Goal: Information Seeking & Learning: Learn about a topic

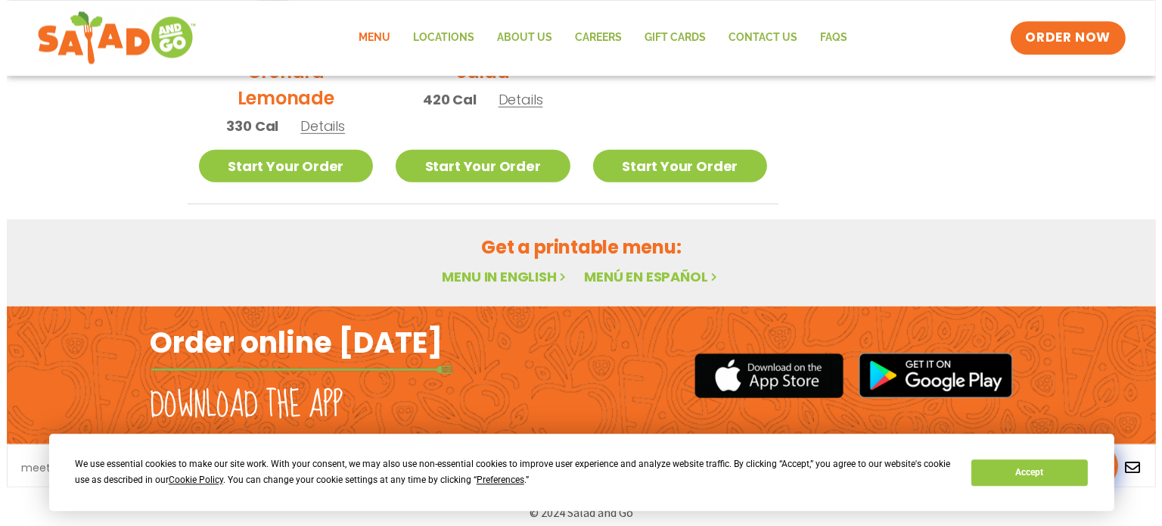
scroll to position [973, 0]
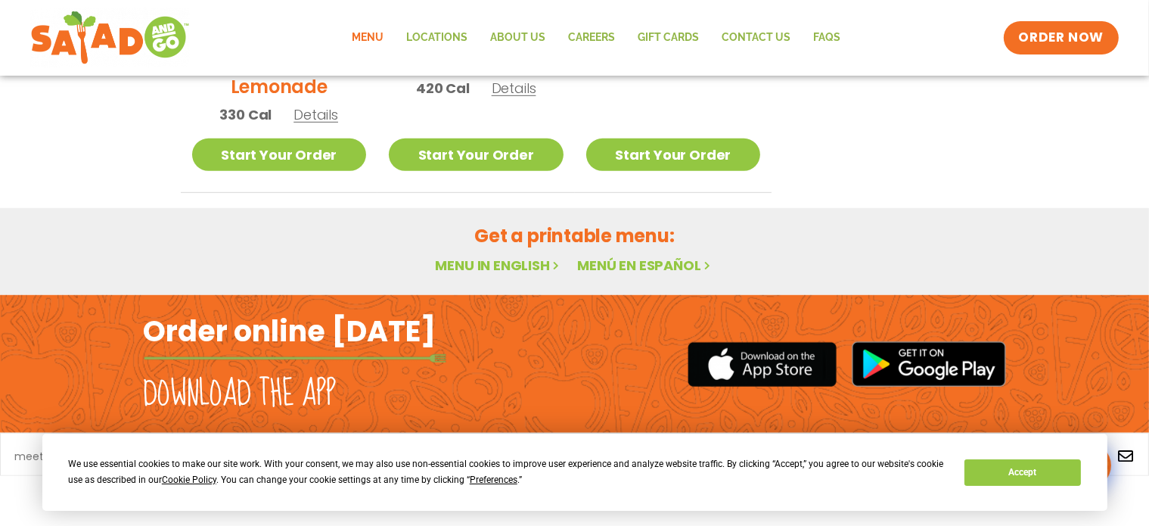
click at [491, 482] on span "Preferences" at bounding box center [494, 479] width 48 height 11
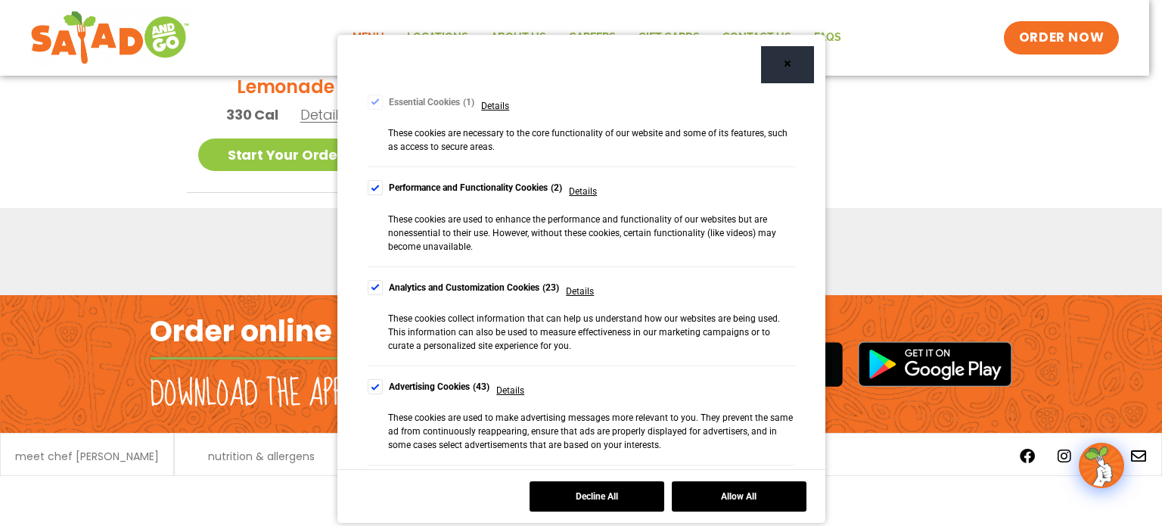
scroll to position [152, 0]
click at [368, 186] on div "Cookie Consent Preferences" at bounding box center [375, 186] width 15 height 15
click at [371, 289] on div "Cookie Consent Preferences" at bounding box center [375, 286] width 15 height 15
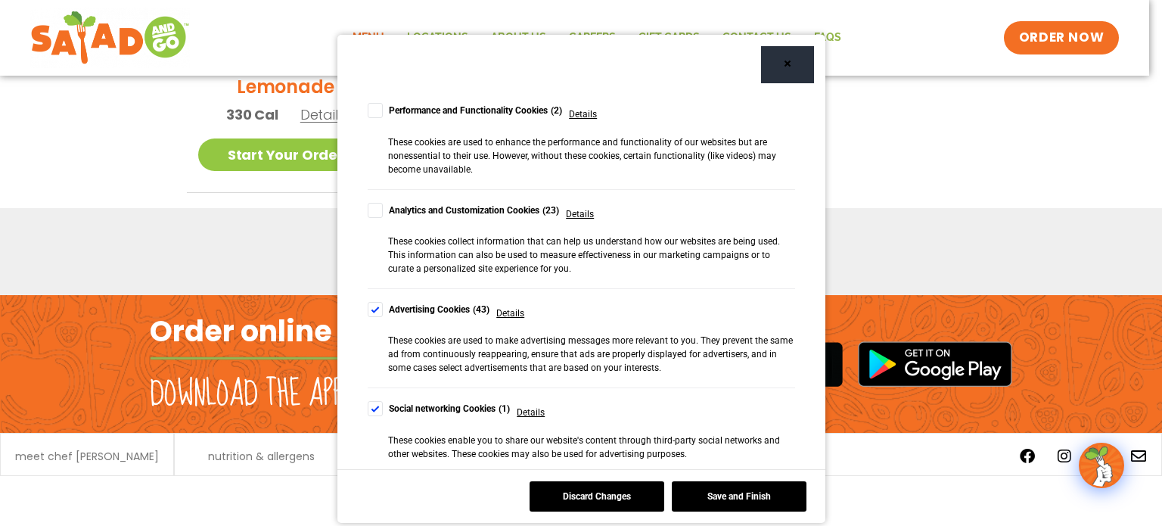
click at [371, 310] on div "Cookie Consent Preferences" at bounding box center [375, 309] width 15 height 15
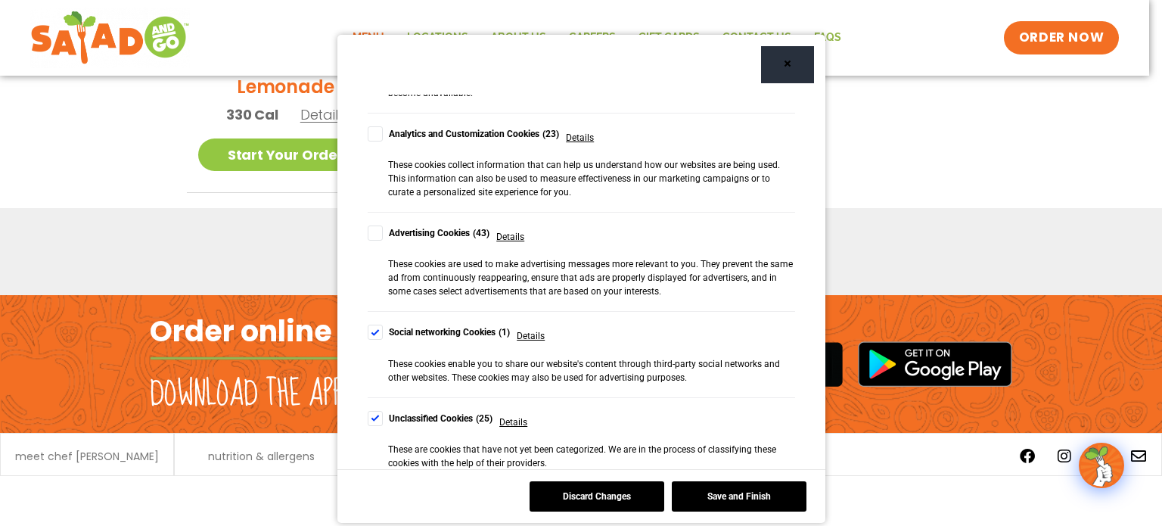
click at [371, 333] on div "Cookie Consent Preferences" at bounding box center [375, 331] width 15 height 15
click at [372, 419] on div "Cookie Consent Preferences" at bounding box center [375, 418] width 15 height 15
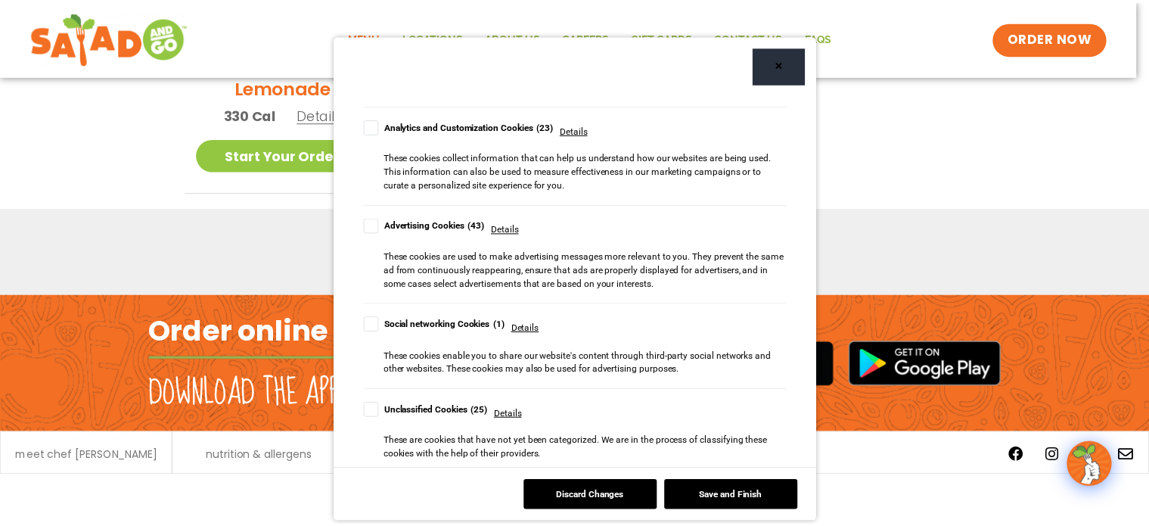
scroll to position [318, 0]
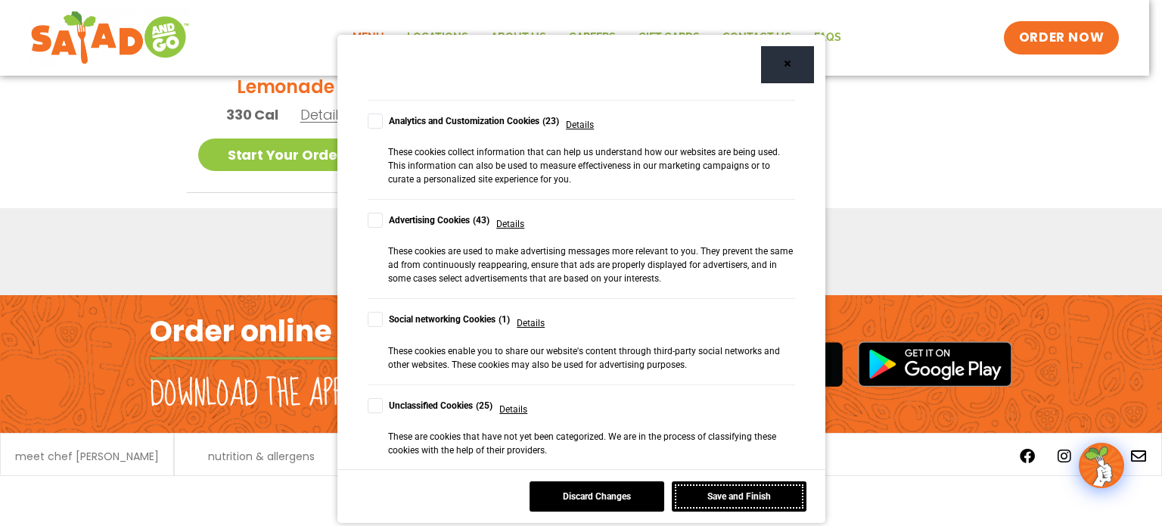
click at [737, 493] on button "Save and Finish" at bounding box center [738, 496] width 135 height 30
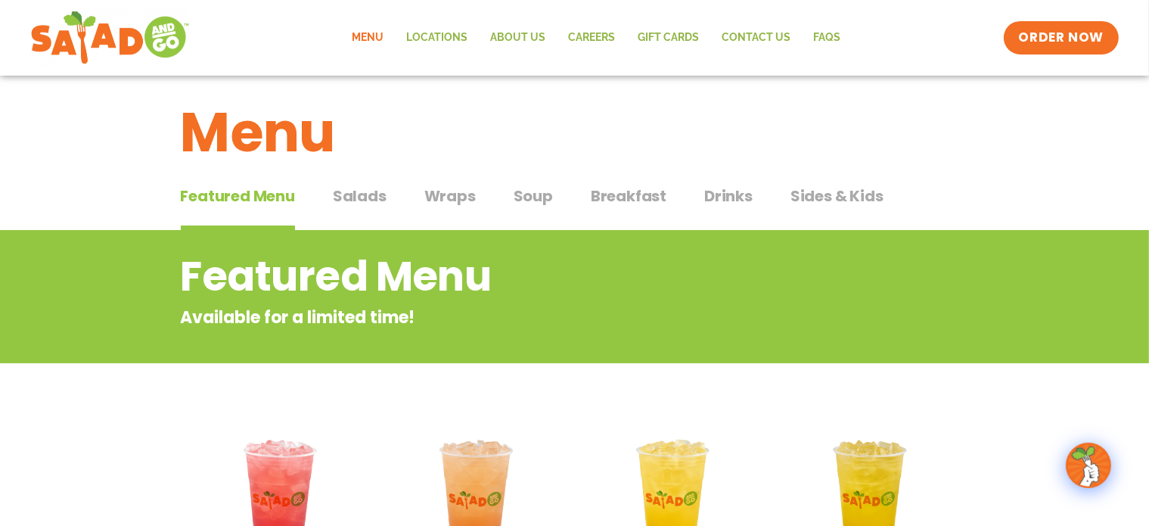
scroll to position [0, 0]
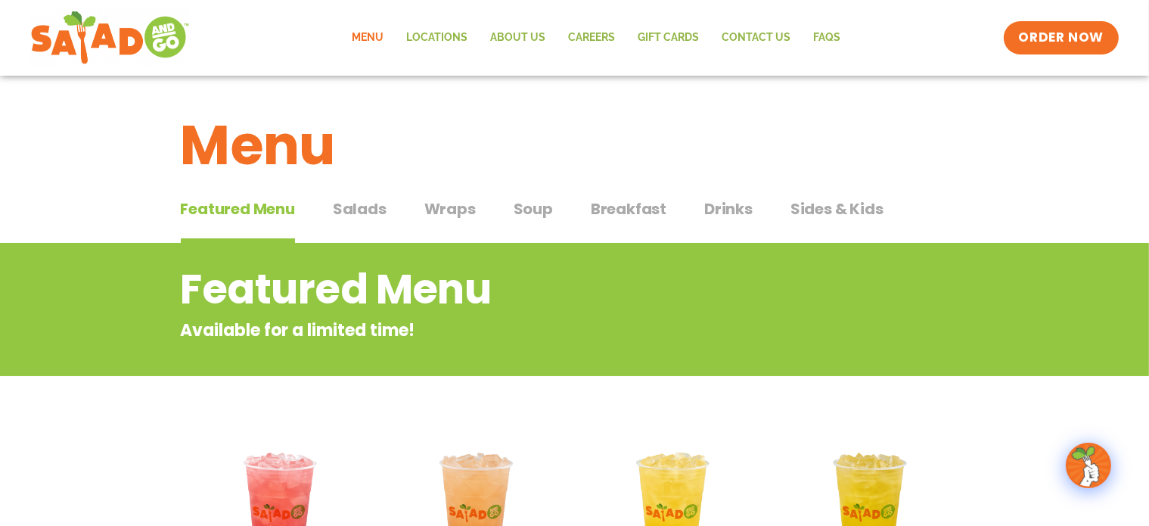
click at [361, 210] on span "Salads" at bounding box center [360, 208] width 54 height 23
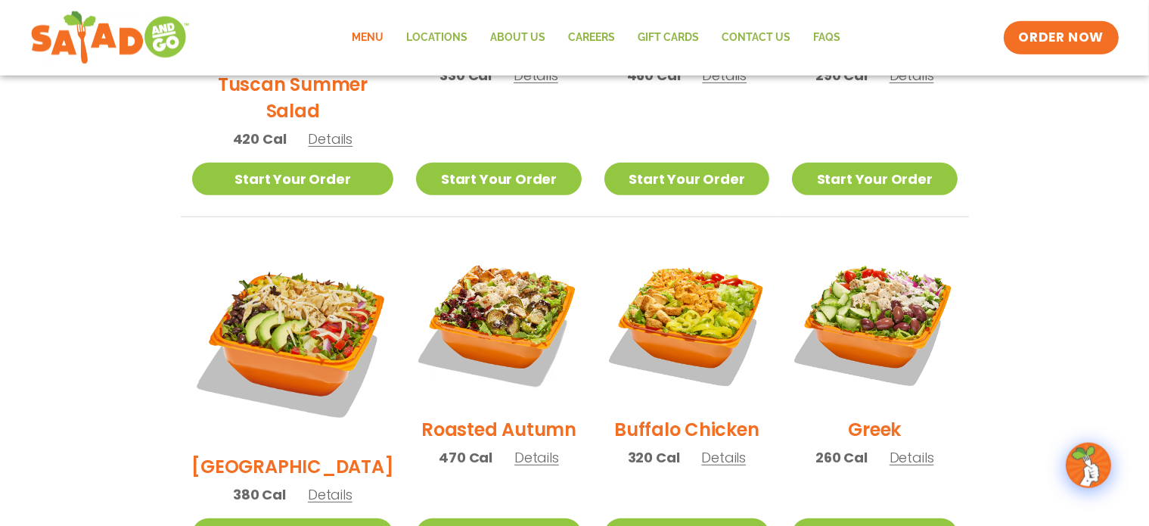
scroll to position [718, 0]
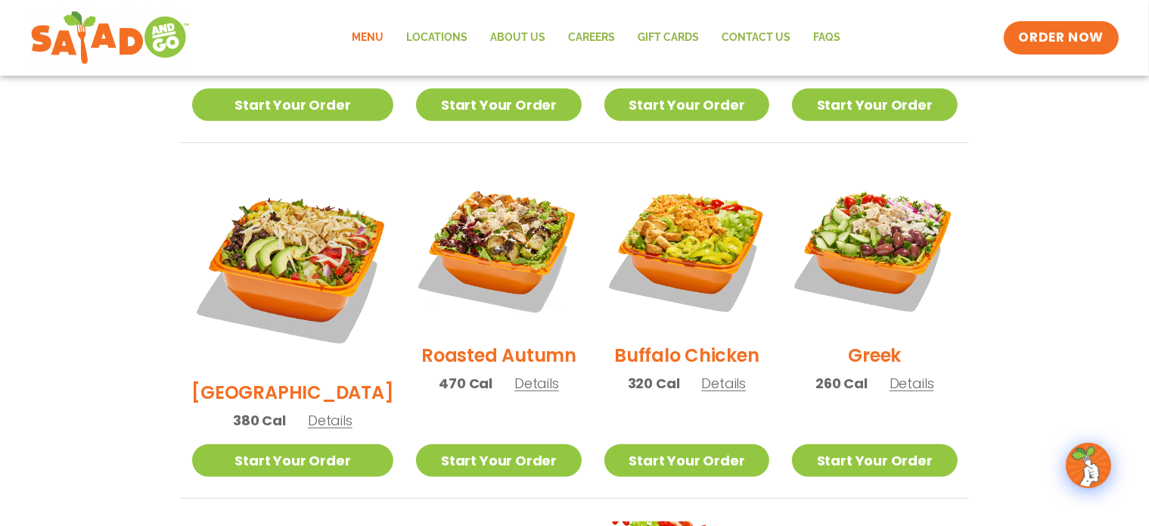
click at [706, 374] on span "Details" at bounding box center [723, 383] width 45 height 19
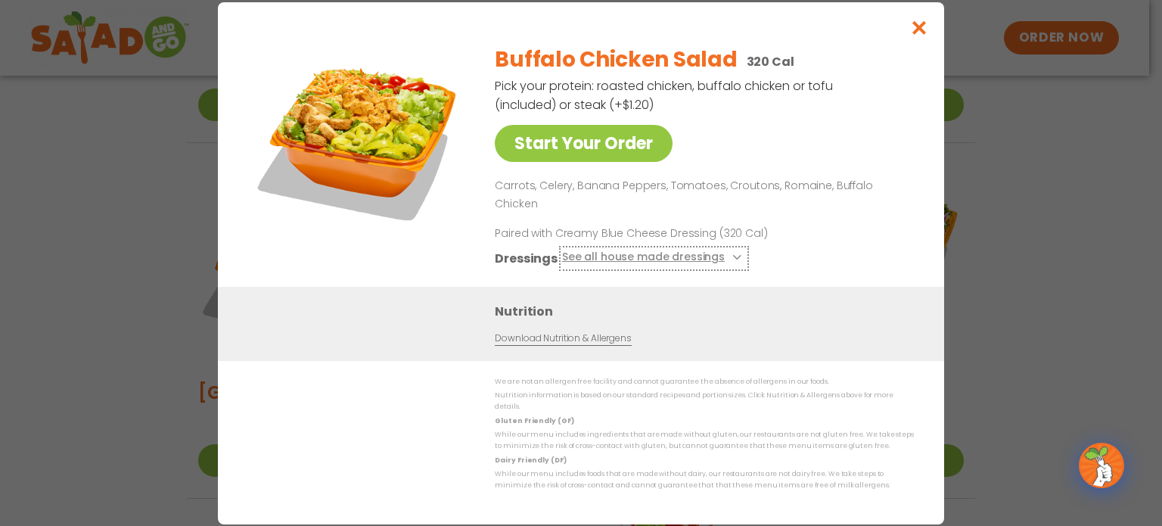
click at [732, 254] on icon at bounding box center [735, 257] width 6 height 6
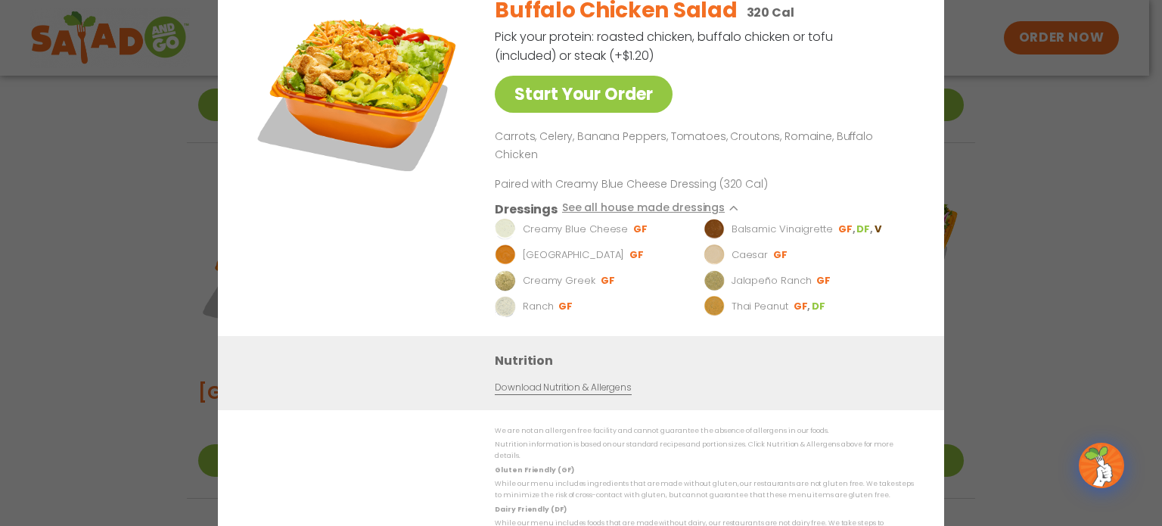
click at [187, 262] on div "Start Your Order Buffalo Chicken Salad 320 Cal Pick your protein: roasted chick…" at bounding box center [581, 263] width 1162 height 526
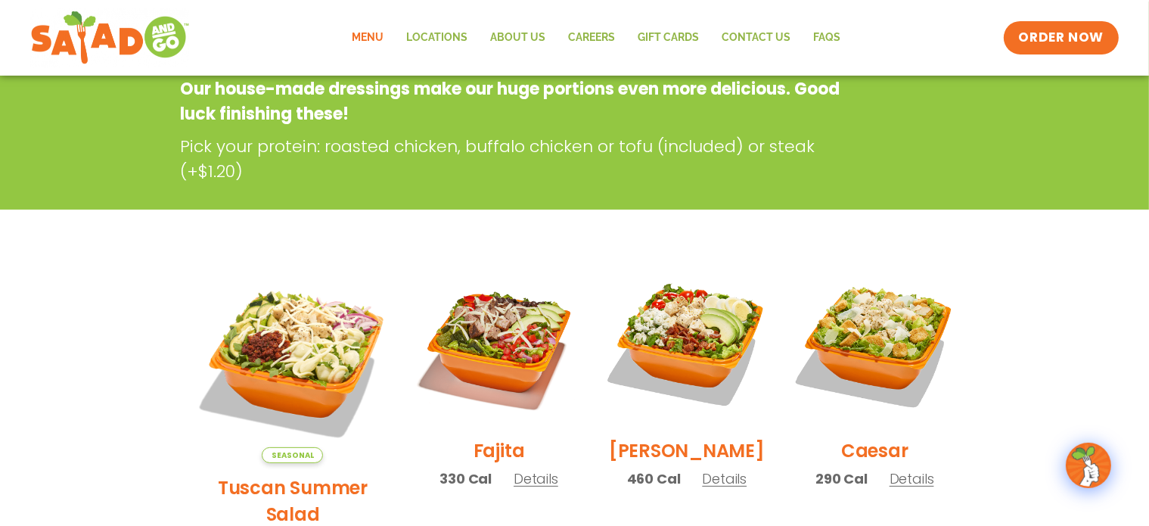
scroll to position [239, 0]
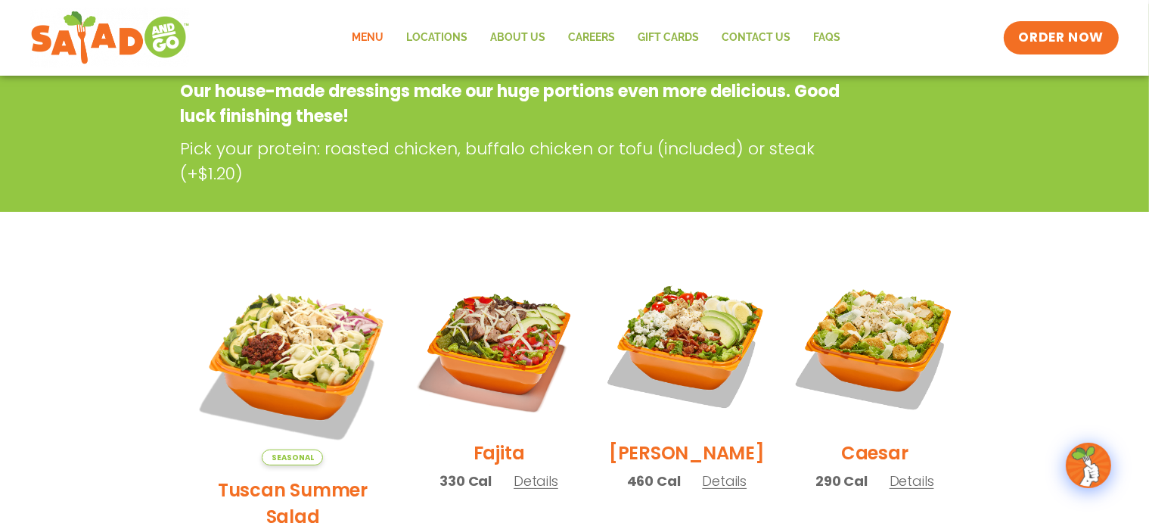
click at [516, 490] on span "Details" at bounding box center [535, 480] width 45 height 19
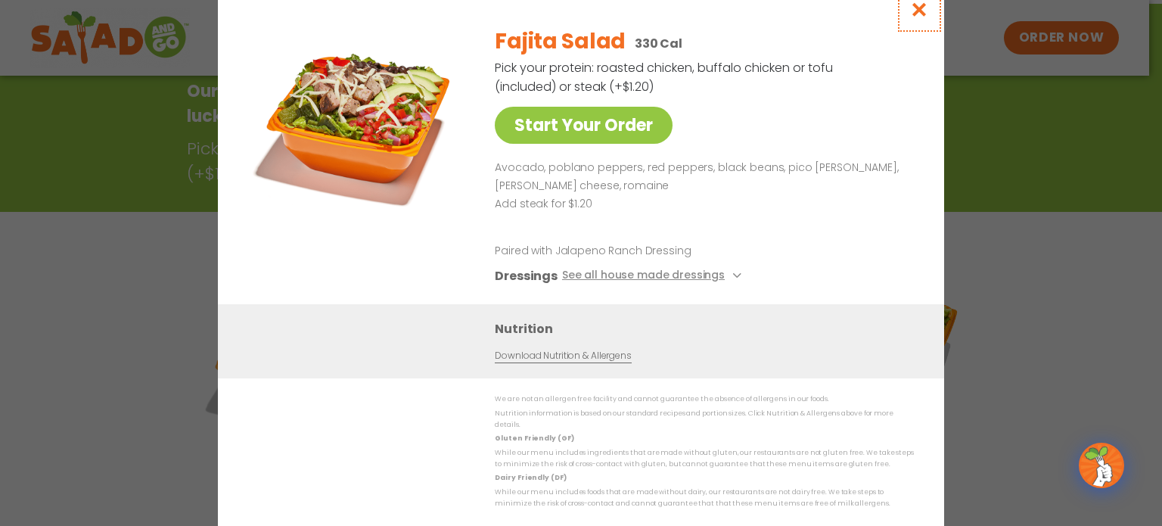
click at [920, 17] on icon "Close modal" at bounding box center [919, 10] width 19 height 16
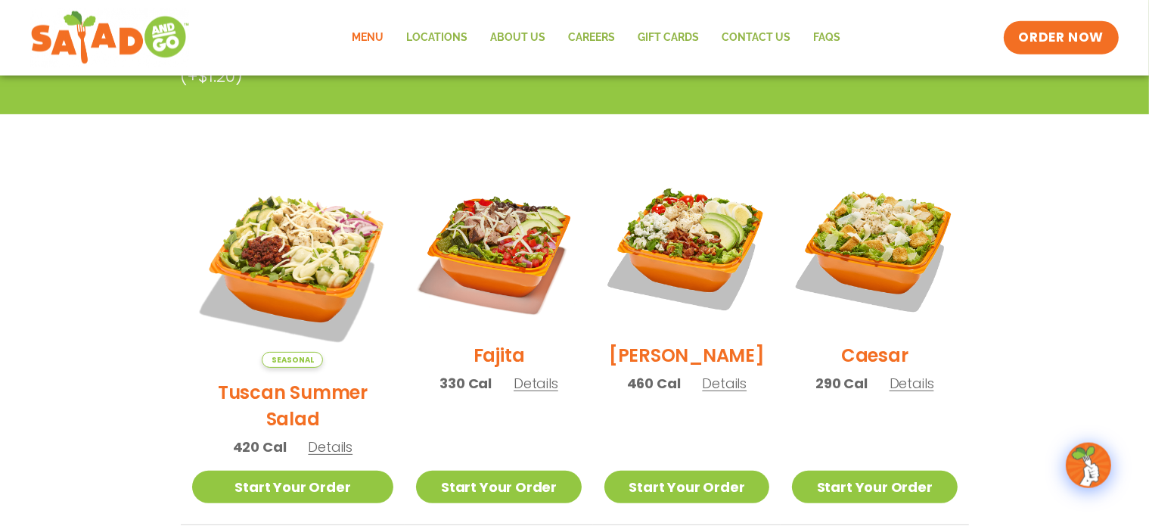
scroll to position [399, 0]
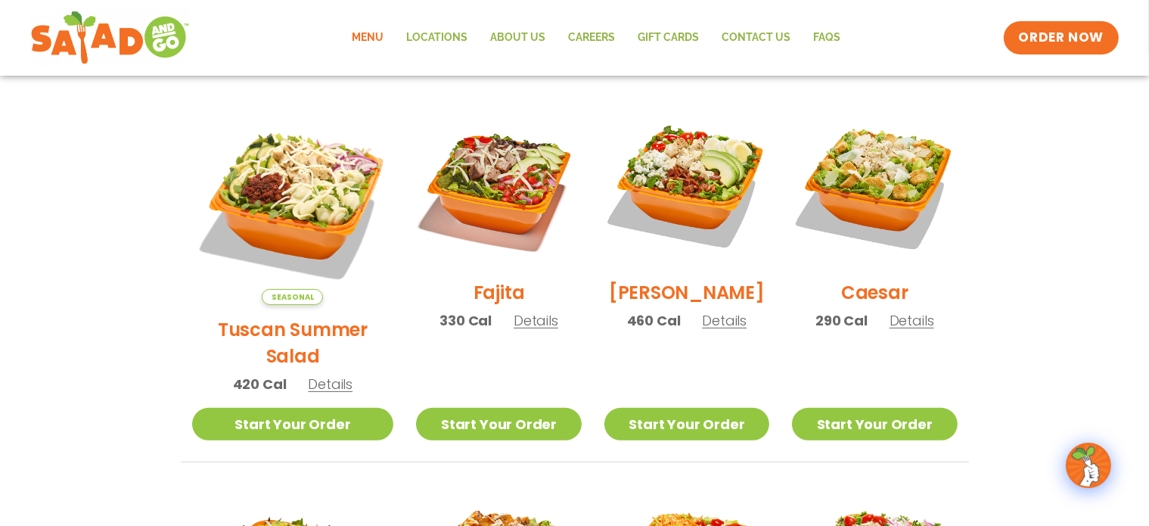
click at [718, 330] on span "Details" at bounding box center [724, 320] width 45 height 19
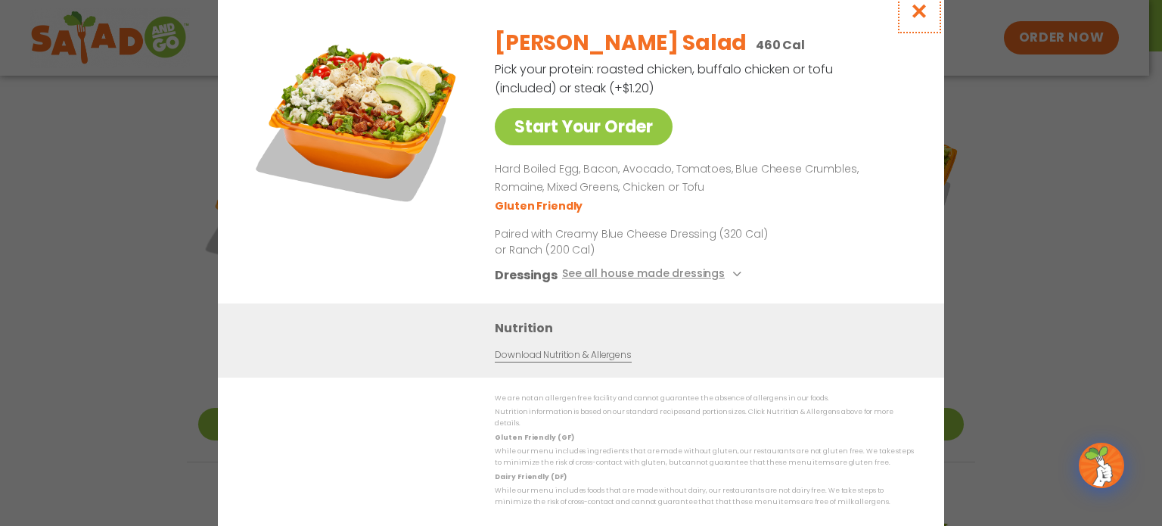
click at [920, 19] on icon "Close modal" at bounding box center [919, 11] width 19 height 16
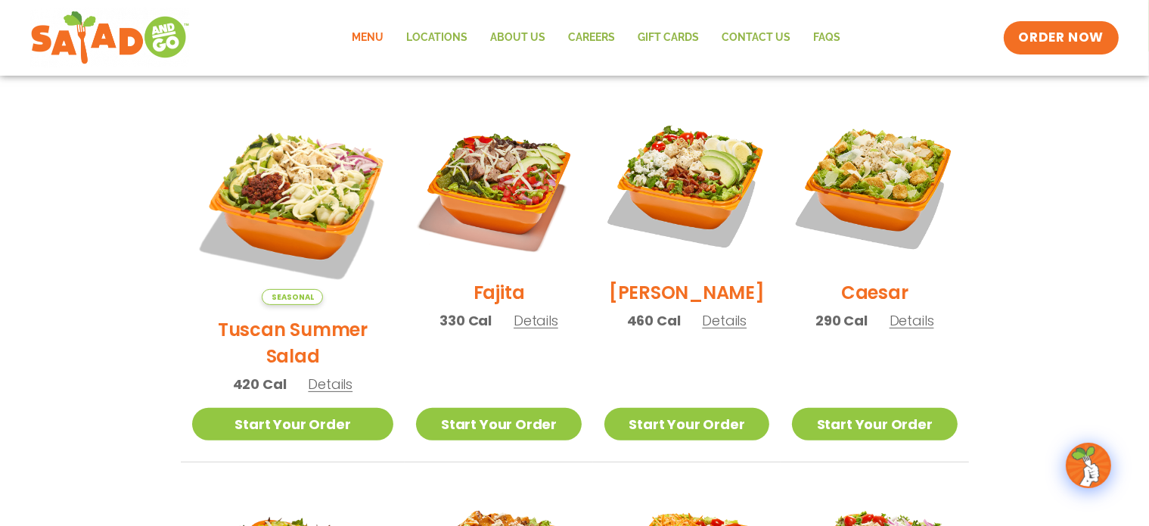
click at [910, 328] on span "Details" at bounding box center [911, 320] width 45 height 19
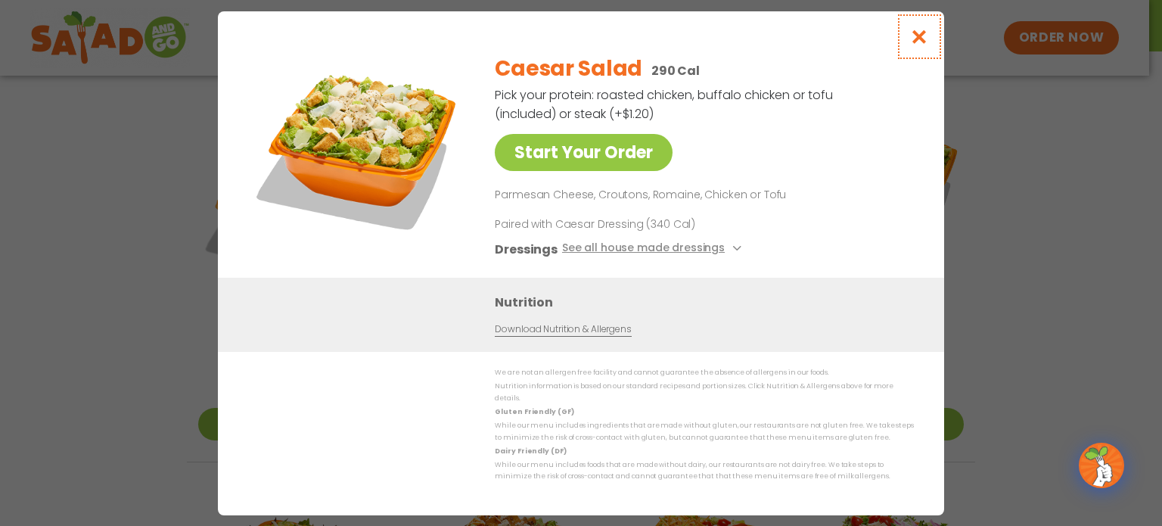
click at [921, 42] on icon "Close modal" at bounding box center [919, 37] width 19 height 16
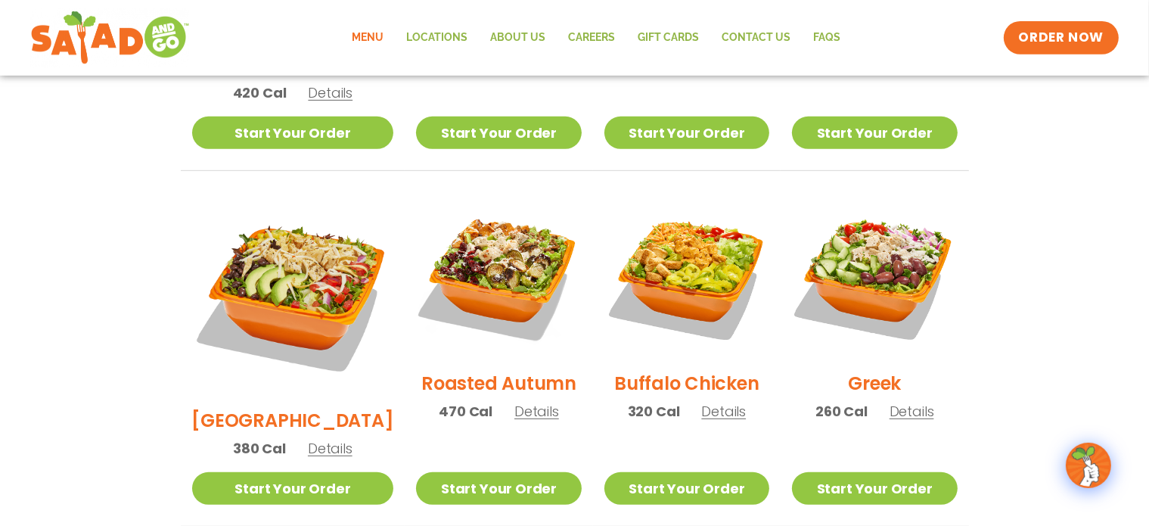
scroll to position [718, 0]
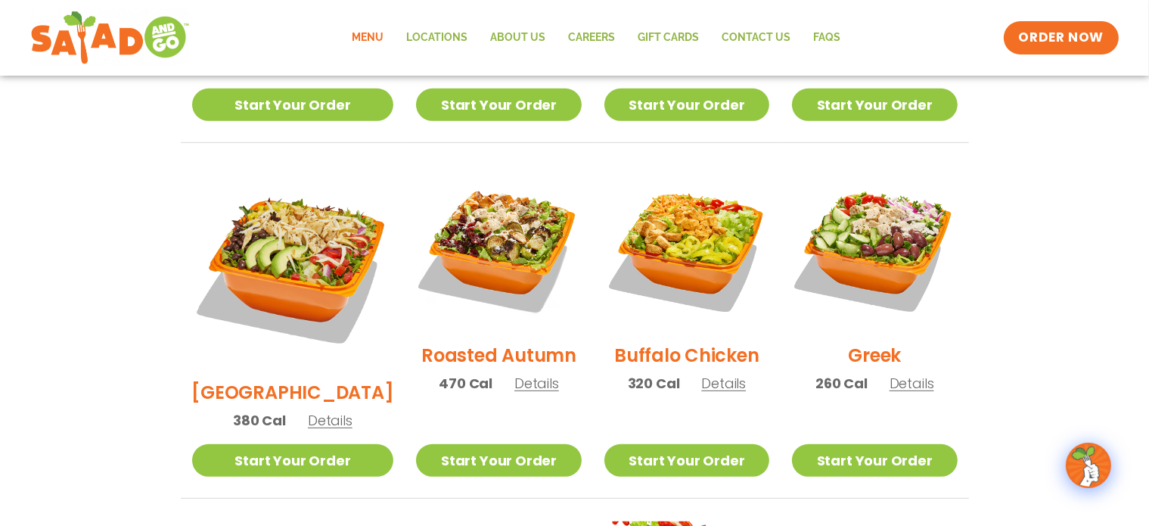
click at [709, 374] on span "Details" at bounding box center [723, 383] width 45 height 19
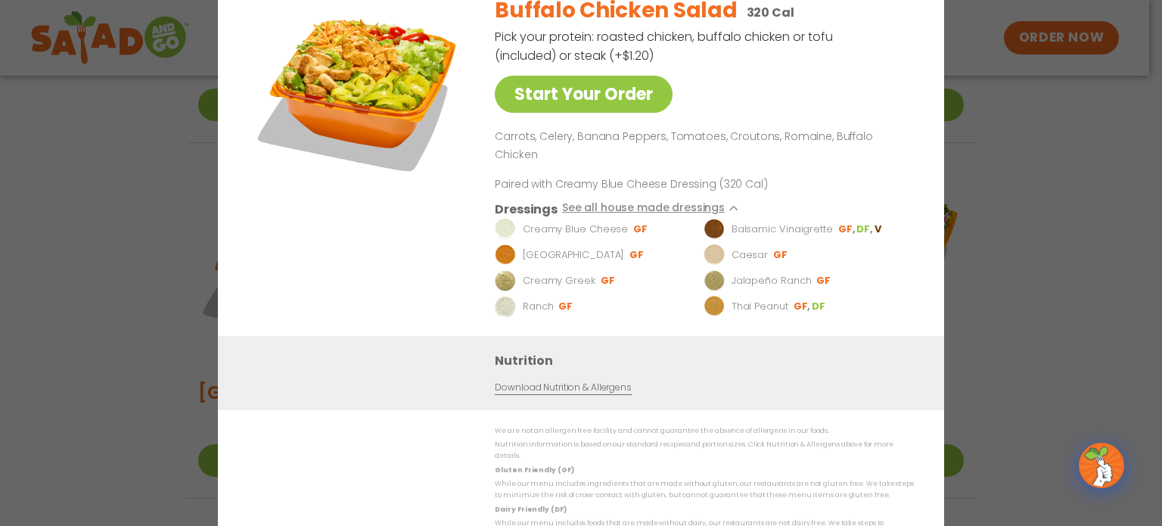
click at [504, 299] on img at bounding box center [505, 305] width 21 height 21
click at [565, 300] on li "GF" at bounding box center [566, 306] width 16 height 14
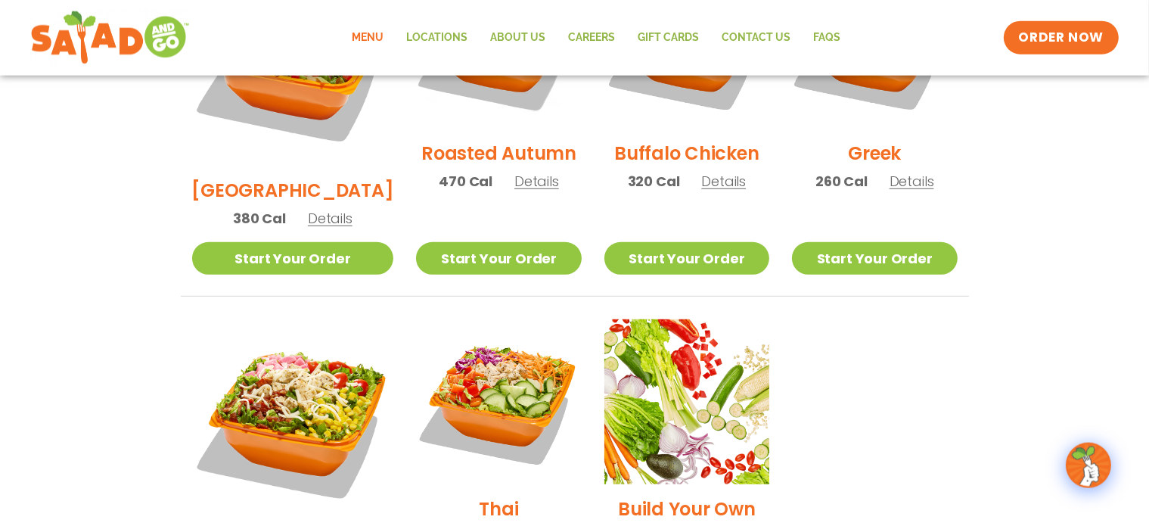
scroll to position [958, 0]
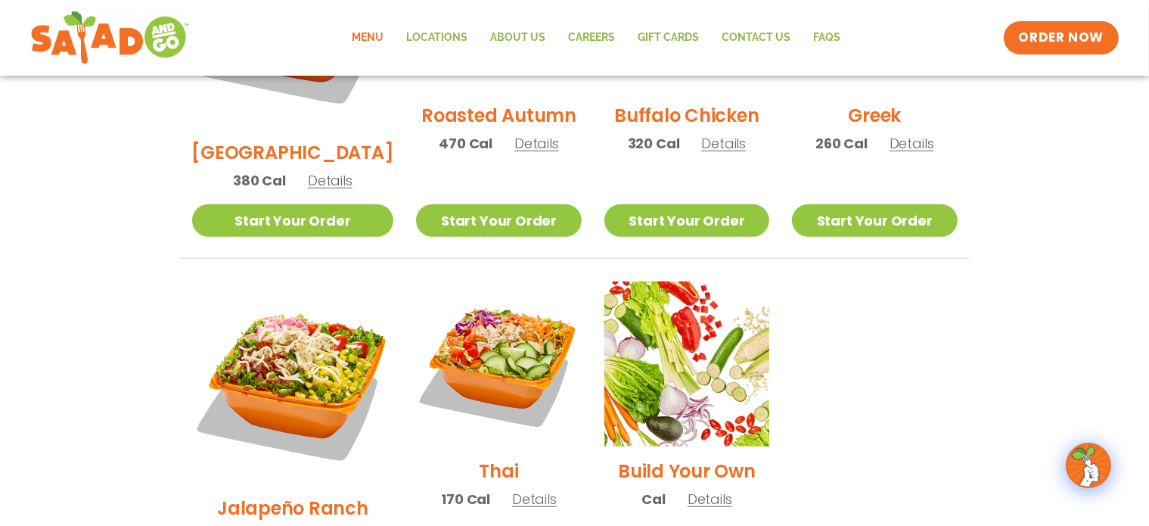
click at [693, 489] on span "Details" at bounding box center [709, 498] width 45 height 19
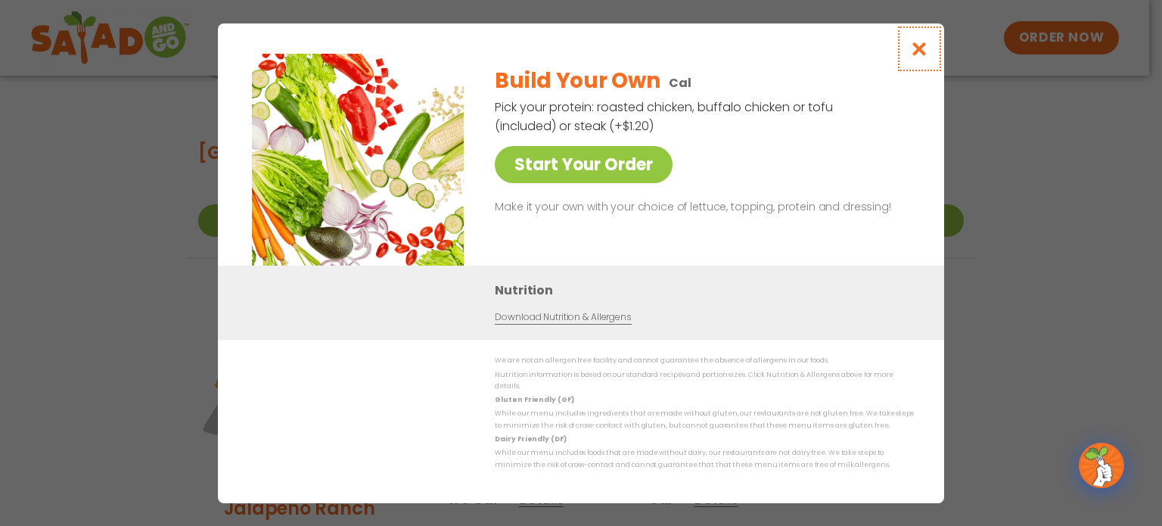
click at [922, 57] on icon "Close modal" at bounding box center [919, 49] width 19 height 16
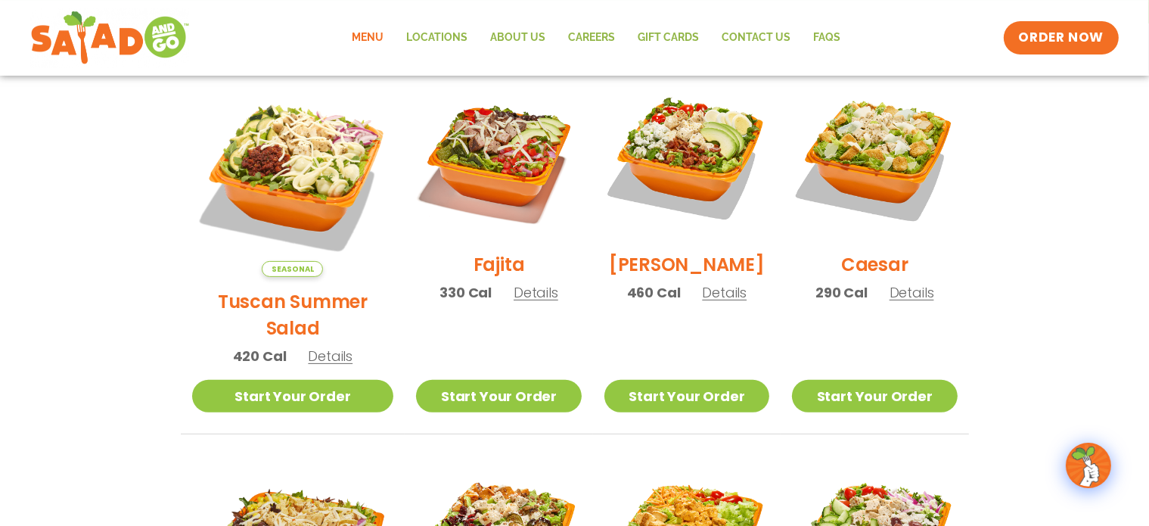
scroll to position [319, 0]
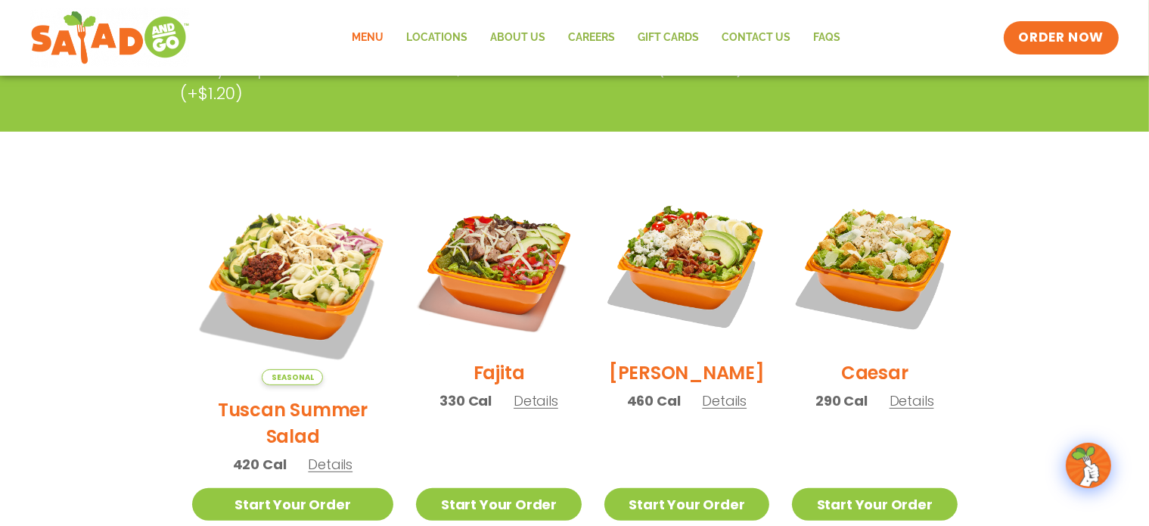
click at [309, 454] on span "Details" at bounding box center [330, 463] width 45 height 19
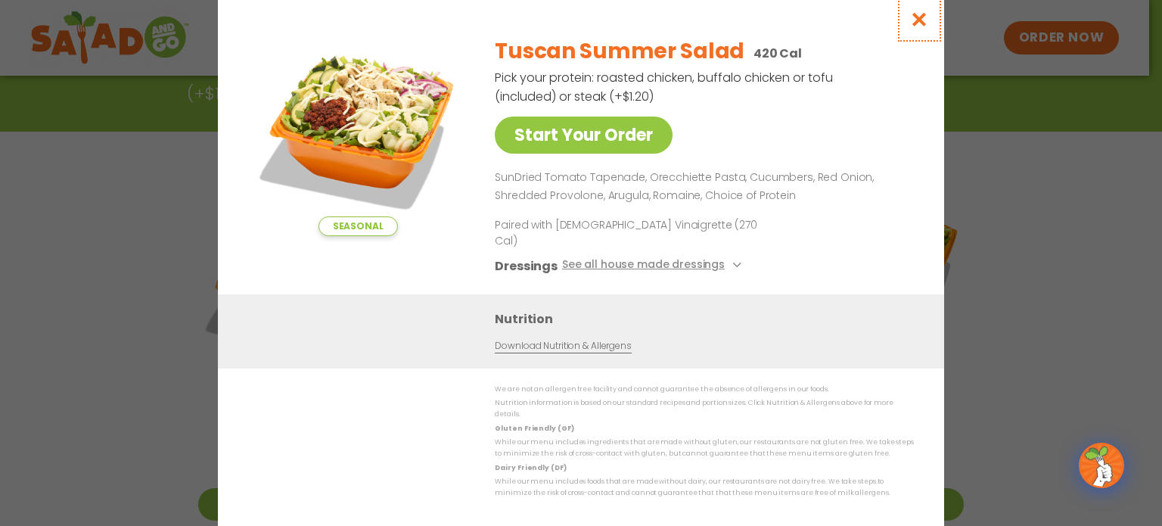
click at [918, 27] on icon "Close modal" at bounding box center [919, 19] width 19 height 16
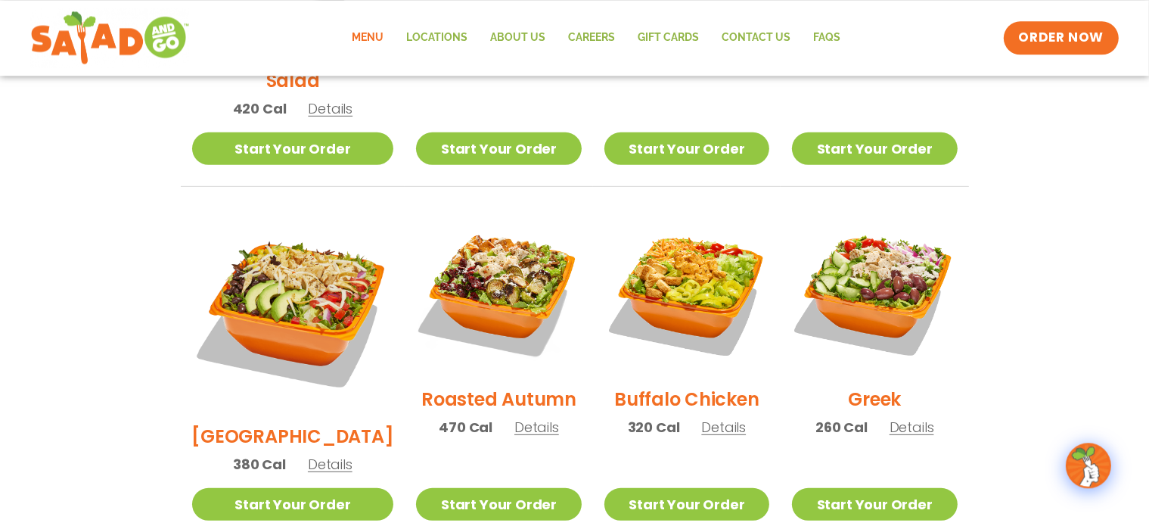
scroll to position [718, 0]
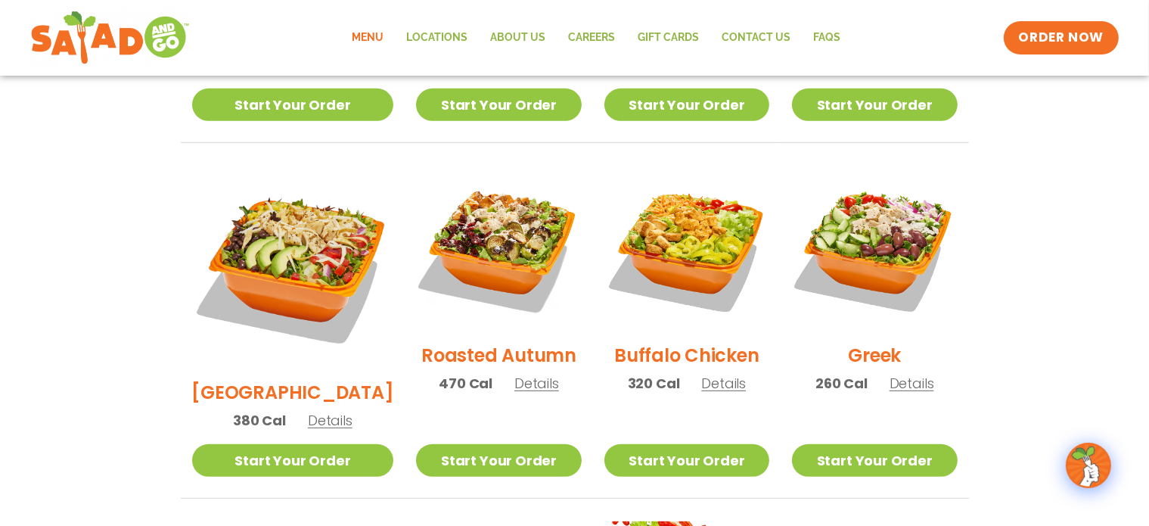
click at [514, 374] on span "Details" at bounding box center [536, 383] width 45 height 19
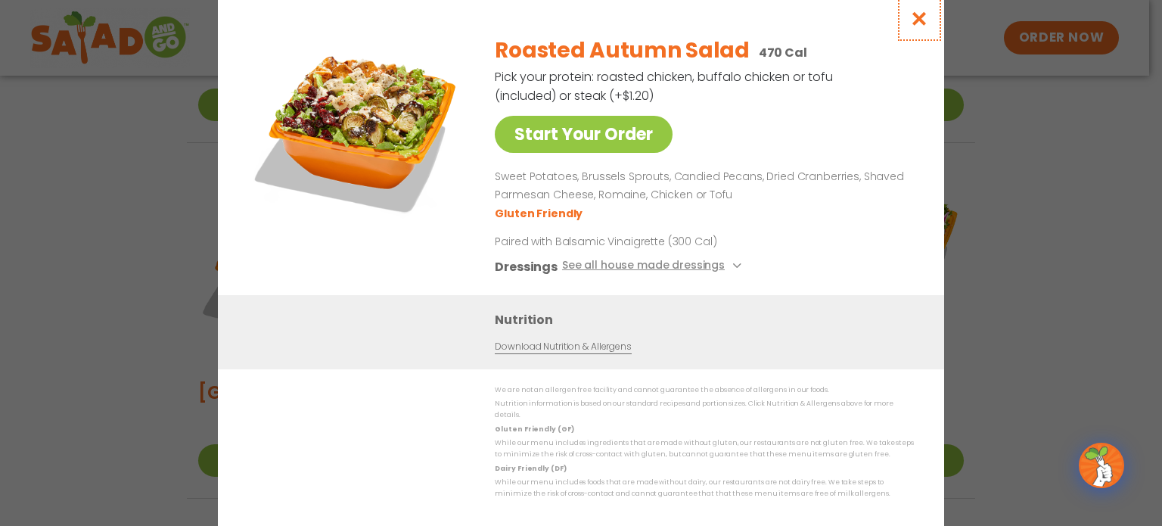
click at [918, 23] on icon "Close modal" at bounding box center [919, 19] width 19 height 16
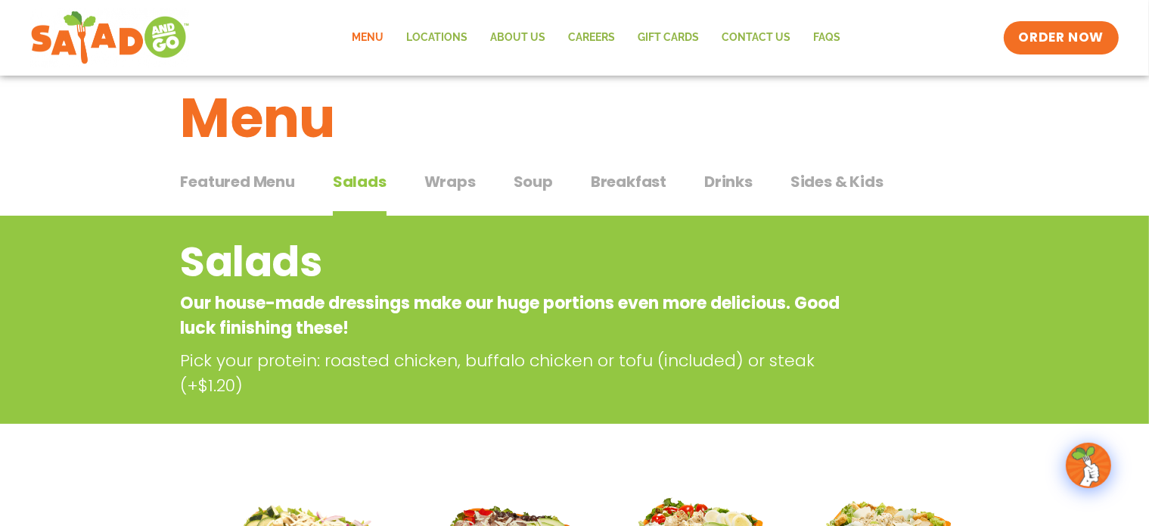
scroll to position [0, 0]
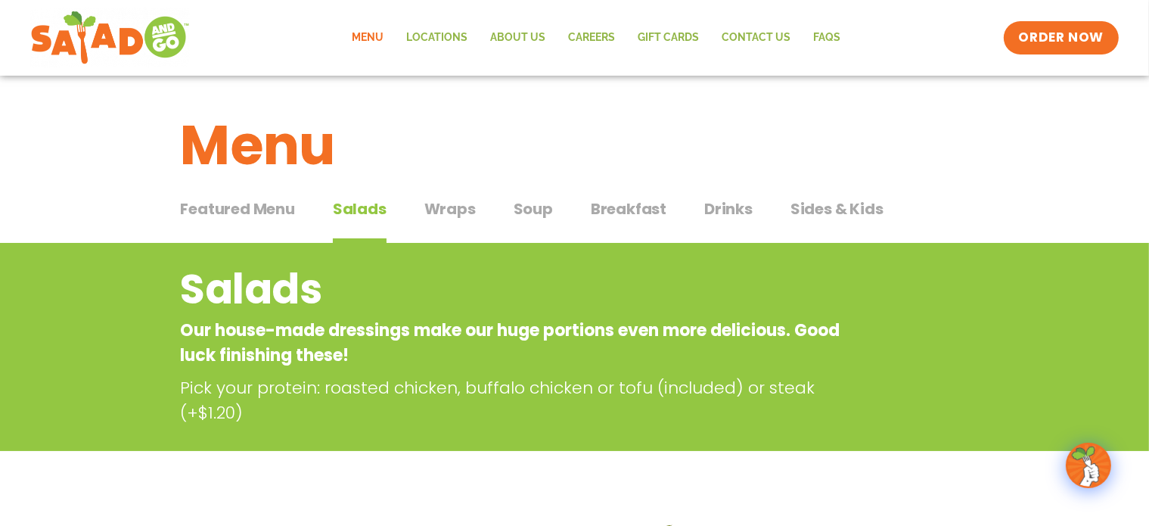
click at [449, 211] on span "Wraps" at bounding box center [449, 208] width 51 height 23
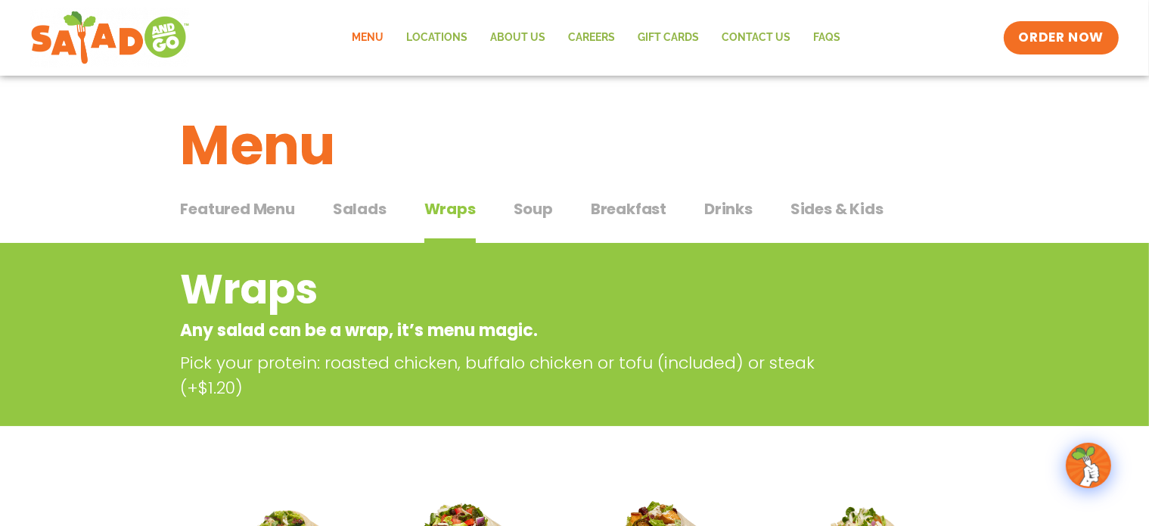
click at [522, 209] on span "Soup" at bounding box center [532, 208] width 39 height 23
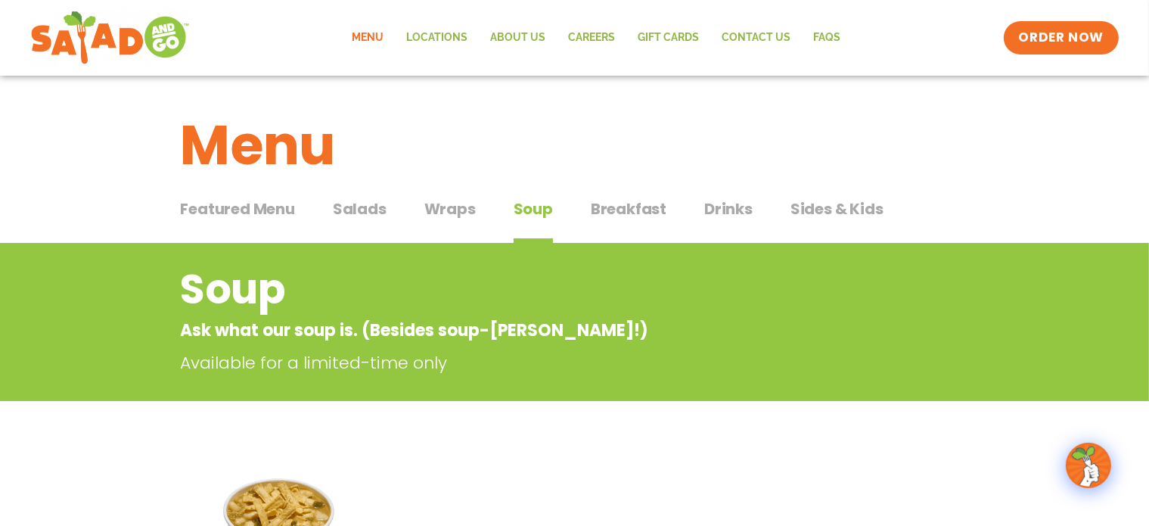
click at [724, 208] on span "Drinks" at bounding box center [728, 208] width 48 height 23
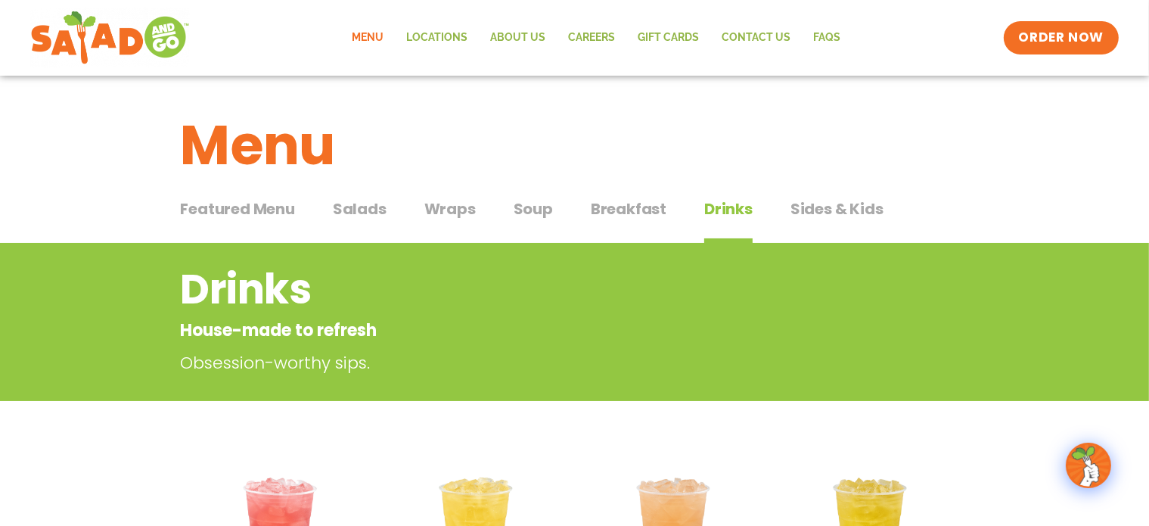
click at [364, 207] on span "Salads" at bounding box center [360, 208] width 54 height 23
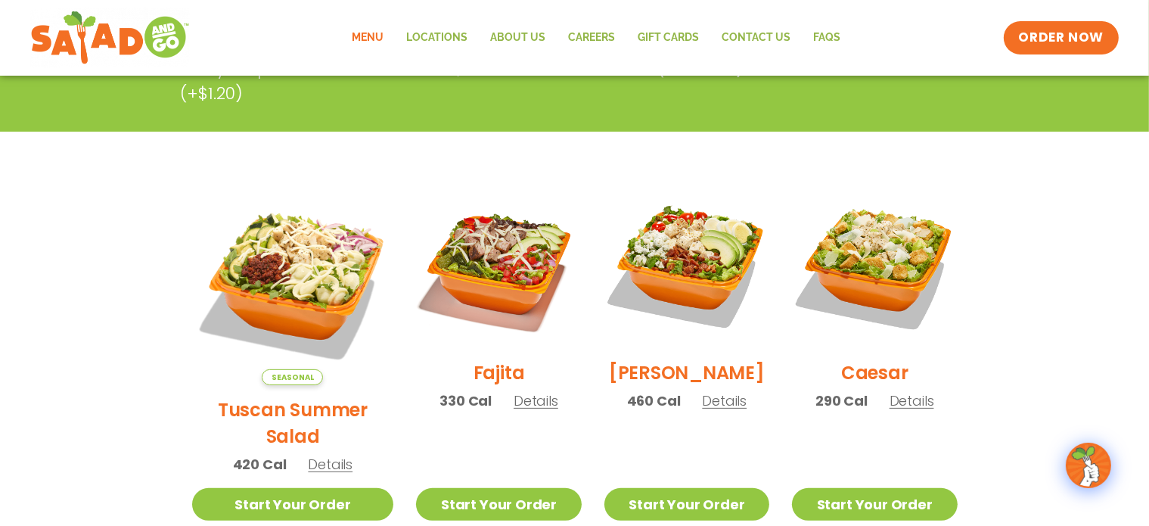
scroll to position [399, 0]
